Goal: Task Accomplishment & Management: Manage account settings

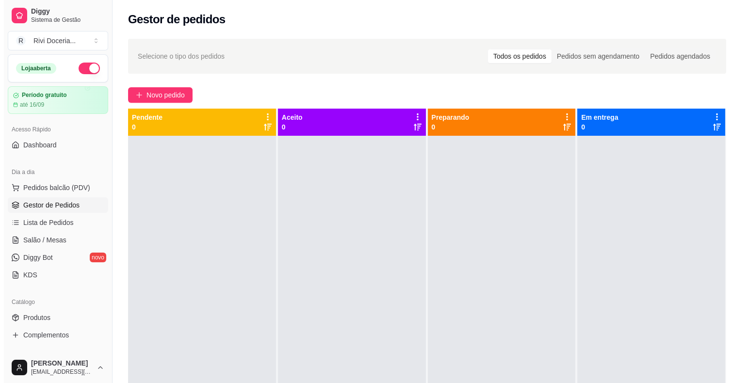
scroll to position [4, 0]
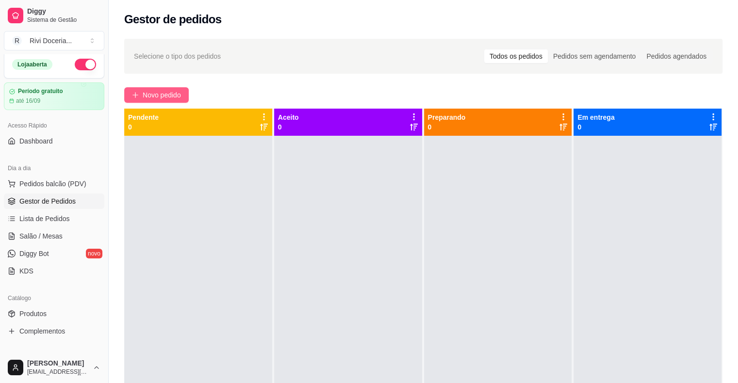
drag, startPoint x: 0, startPoint y: 0, endPoint x: 147, endPoint y: 98, distance: 176.9
click at [147, 98] on span "Novo pedido" at bounding box center [162, 95] width 38 height 11
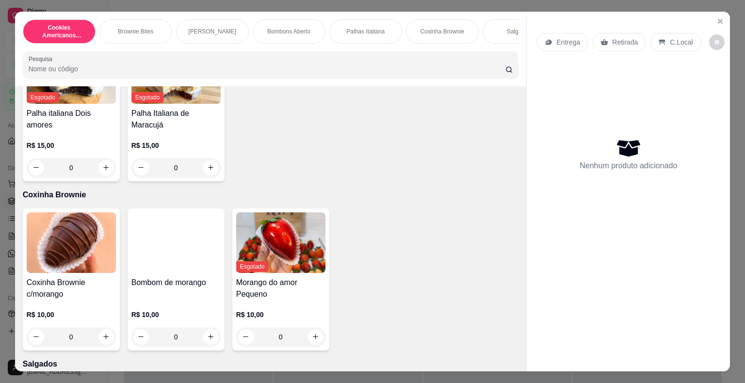
scroll to position [754, 0]
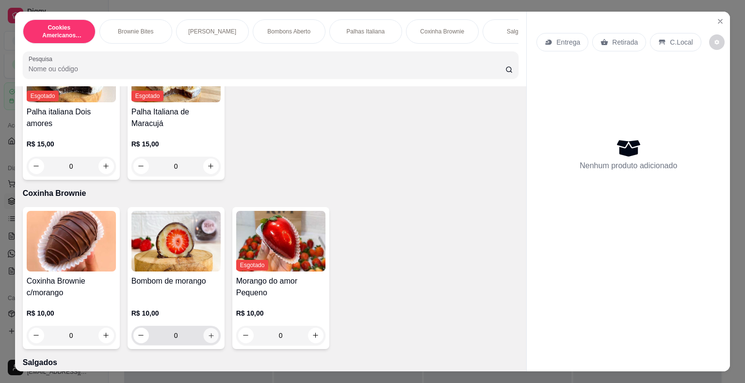
click at [210, 339] on icon "increase-product-quantity" at bounding box center [210, 335] width 7 height 7
type input "1"
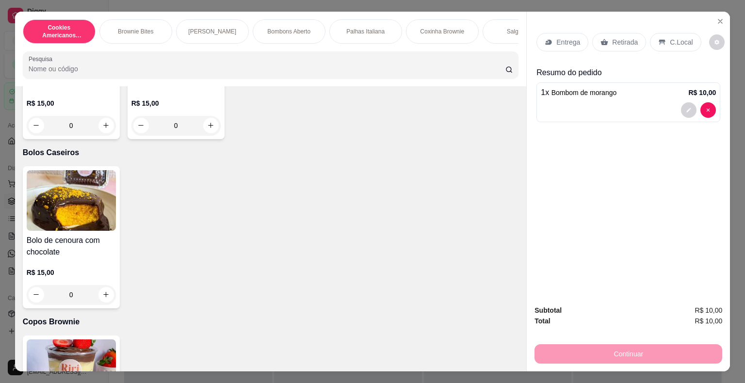
scroll to position [1630, 0]
click at [104, 296] on icon "increase-product-quantity" at bounding box center [106, 294] width 5 height 5
type input "1"
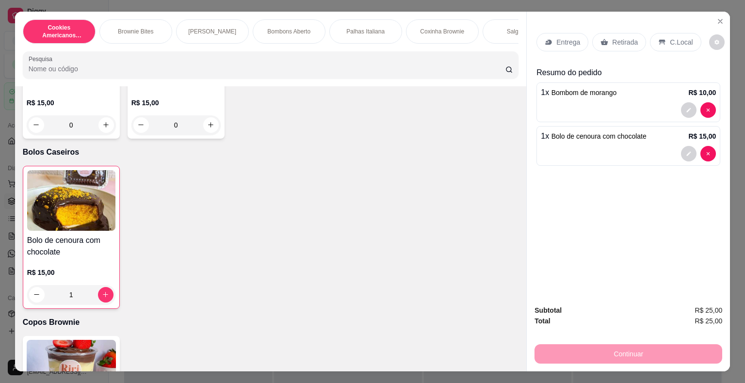
click at [560, 41] on p "Entrega" at bounding box center [568, 42] width 24 height 10
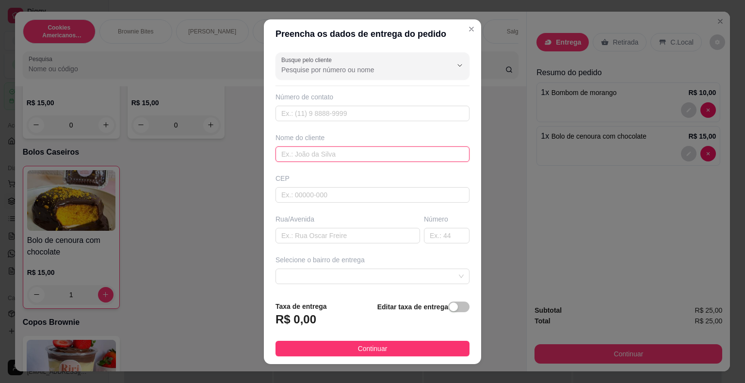
click at [378, 148] on input "text" at bounding box center [372, 154] width 194 height 16
type input "[PERSON_NAME]"
click at [362, 230] on input "text" at bounding box center [347, 236] width 145 height 16
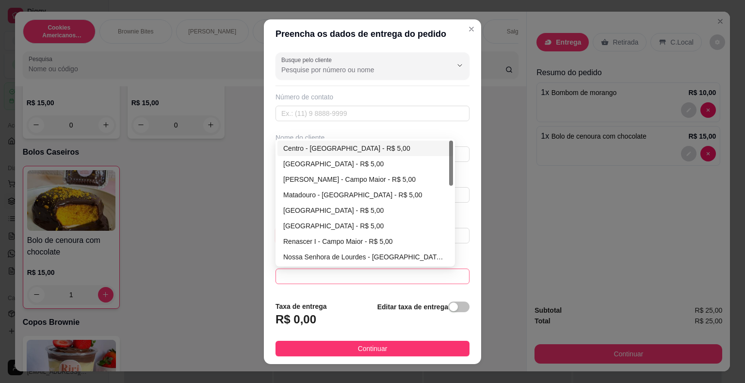
click at [356, 273] on span at bounding box center [372, 276] width 182 height 15
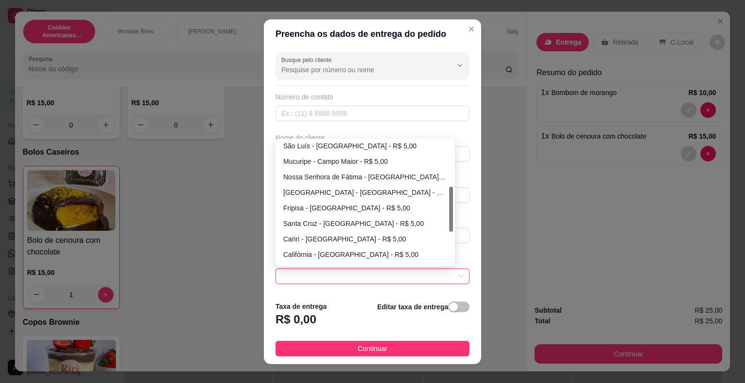
scroll to position [139, 0]
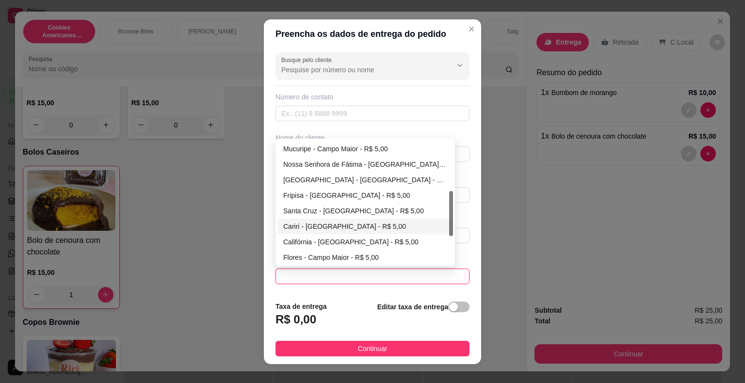
click at [314, 221] on div "Cariri - [GEOGRAPHIC_DATA] - R$ 5,00" at bounding box center [365, 226] width 164 height 11
type input "Campo Maior"
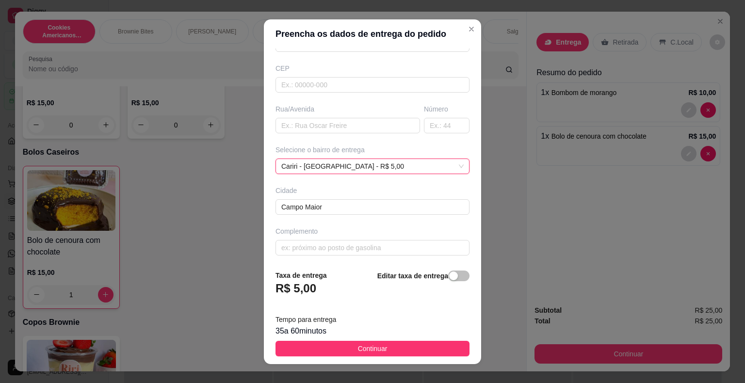
scroll to position [111, 0]
click at [347, 242] on input "text" at bounding box center [372, 247] width 194 height 16
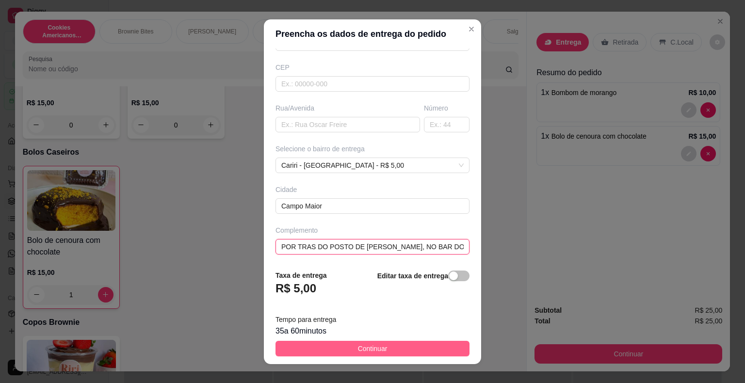
type input "POR TRAS DO POSTO DE [PERSON_NAME], NO BAR DO MILTINHO"
click at [344, 353] on button "Continuar" at bounding box center [372, 349] width 194 height 16
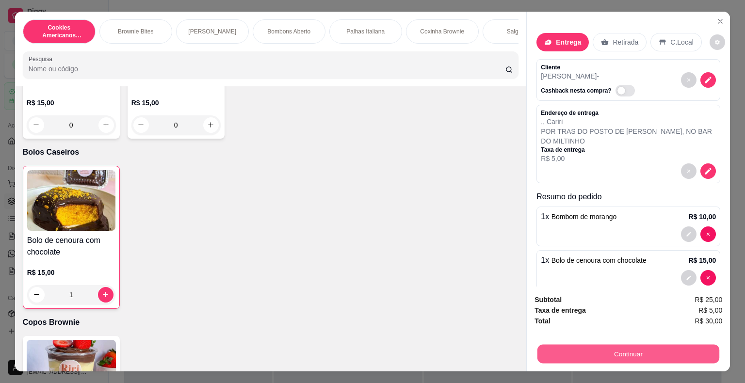
click at [559, 353] on button "Continuar" at bounding box center [628, 354] width 182 height 19
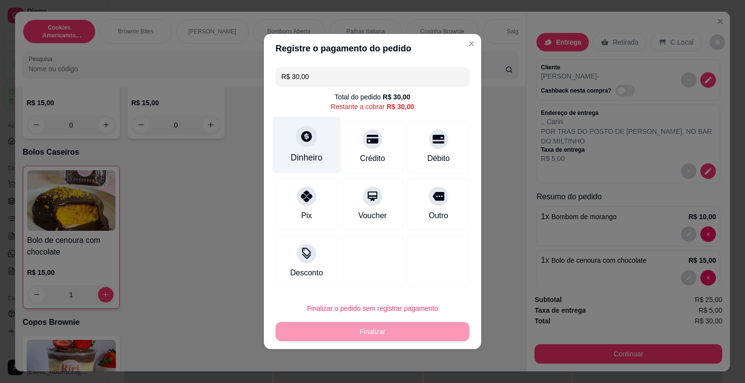
click at [312, 141] on div at bounding box center [306, 136] width 21 height 21
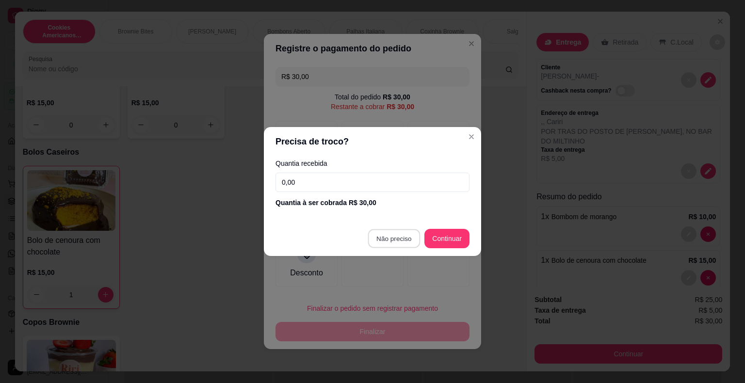
type input "R$ 0,00"
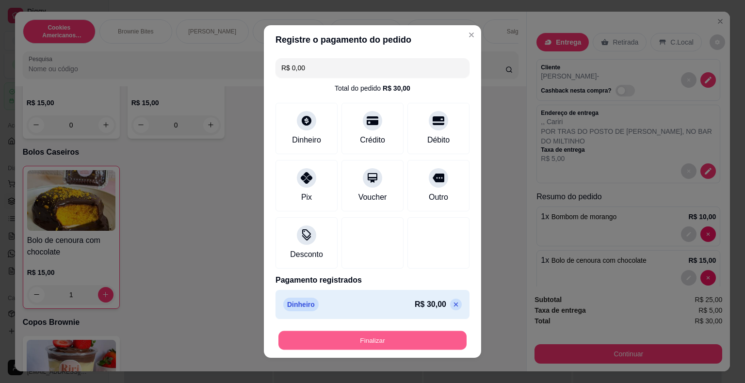
click at [389, 332] on button "Finalizar" at bounding box center [372, 340] width 188 height 19
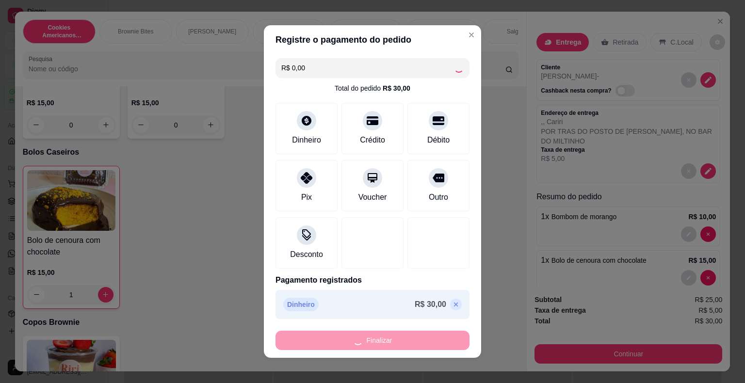
type input "0"
type input "-R$ 30,00"
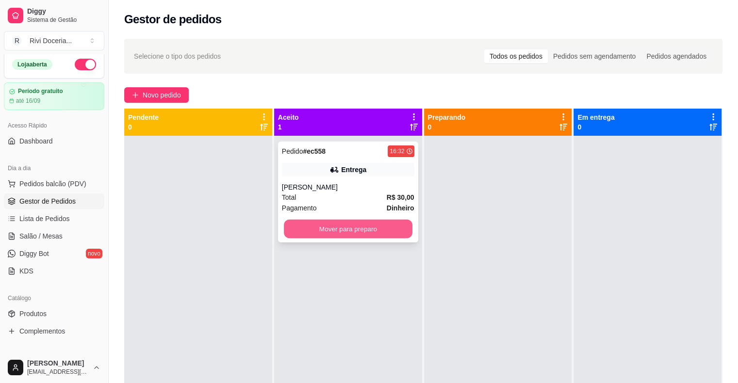
click at [372, 222] on button "Mover para preparo" at bounding box center [348, 229] width 129 height 19
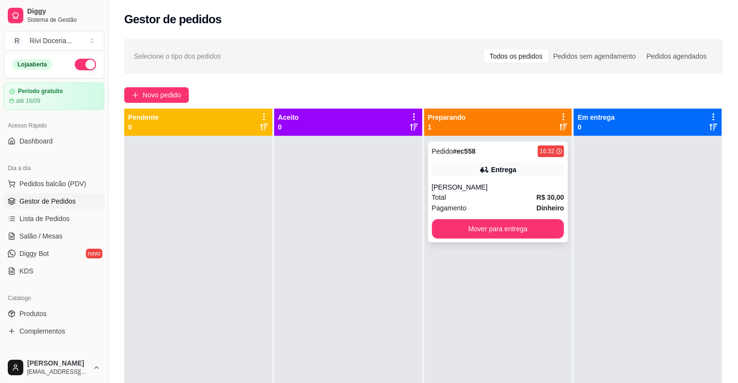
click at [497, 181] on div "Pedido # ec558 16:32 Entrega ANNA Total R$ 30,00 Pagamento Dinheiro Mover para …" at bounding box center [498, 192] width 140 height 101
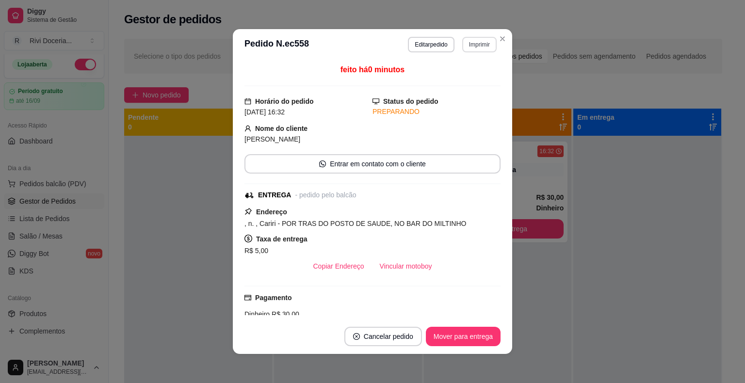
click at [466, 45] on button "Imprimir" at bounding box center [479, 45] width 34 height 16
click at [452, 80] on button "IMPRESSORA" at bounding box center [458, 78] width 68 height 15
